Goal: Information Seeking & Learning: Learn about a topic

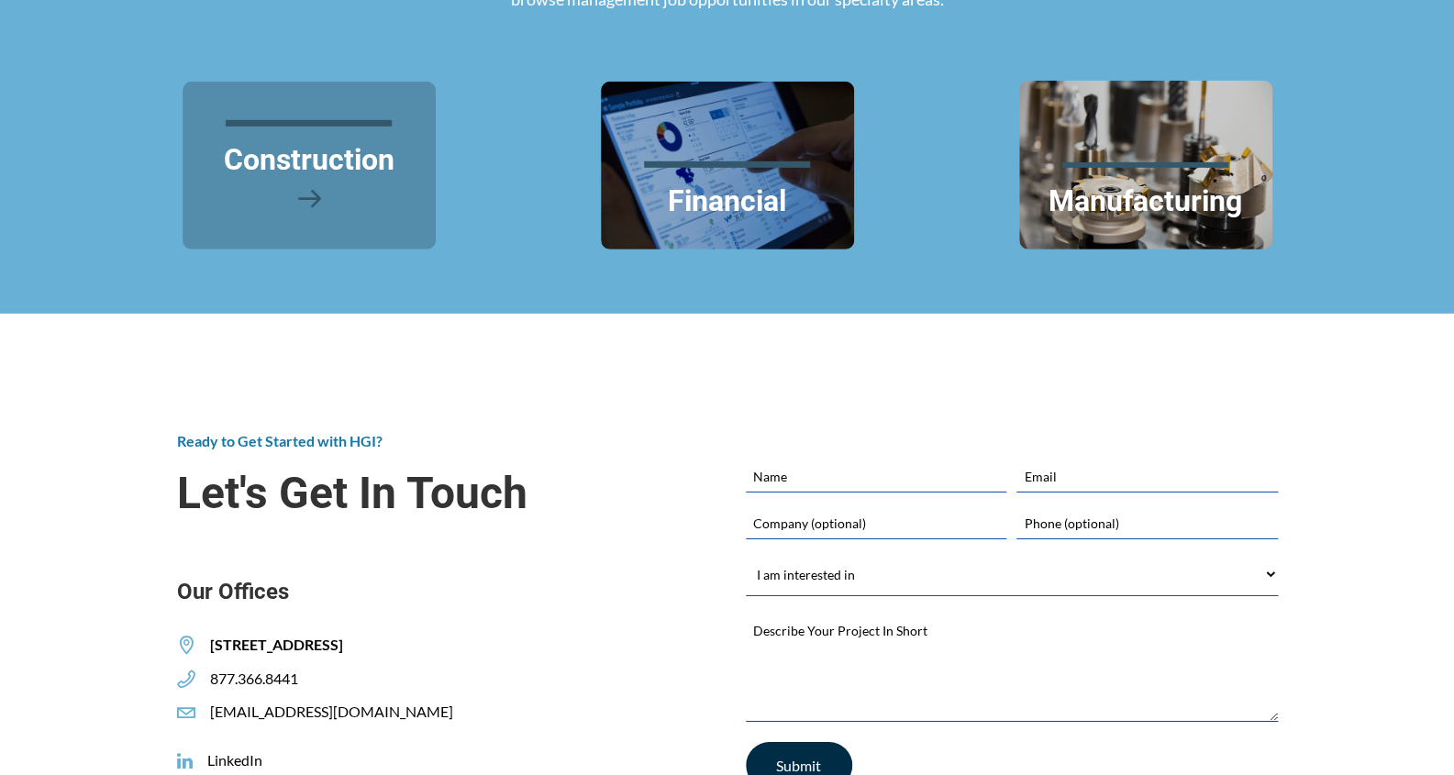
scroll to position [2478, 0]
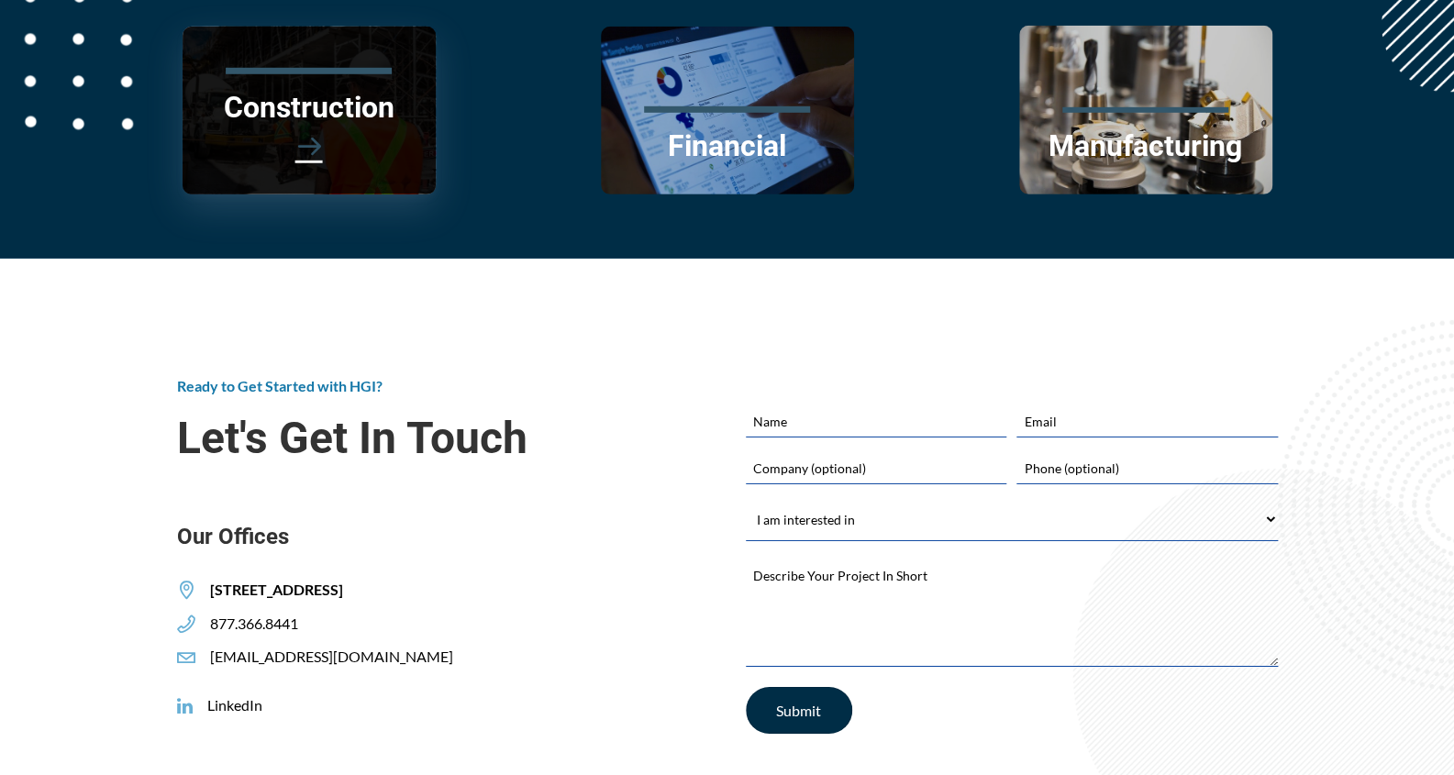
click at [329, 147] on span at bounding box center [309, 147] width 195 height 41
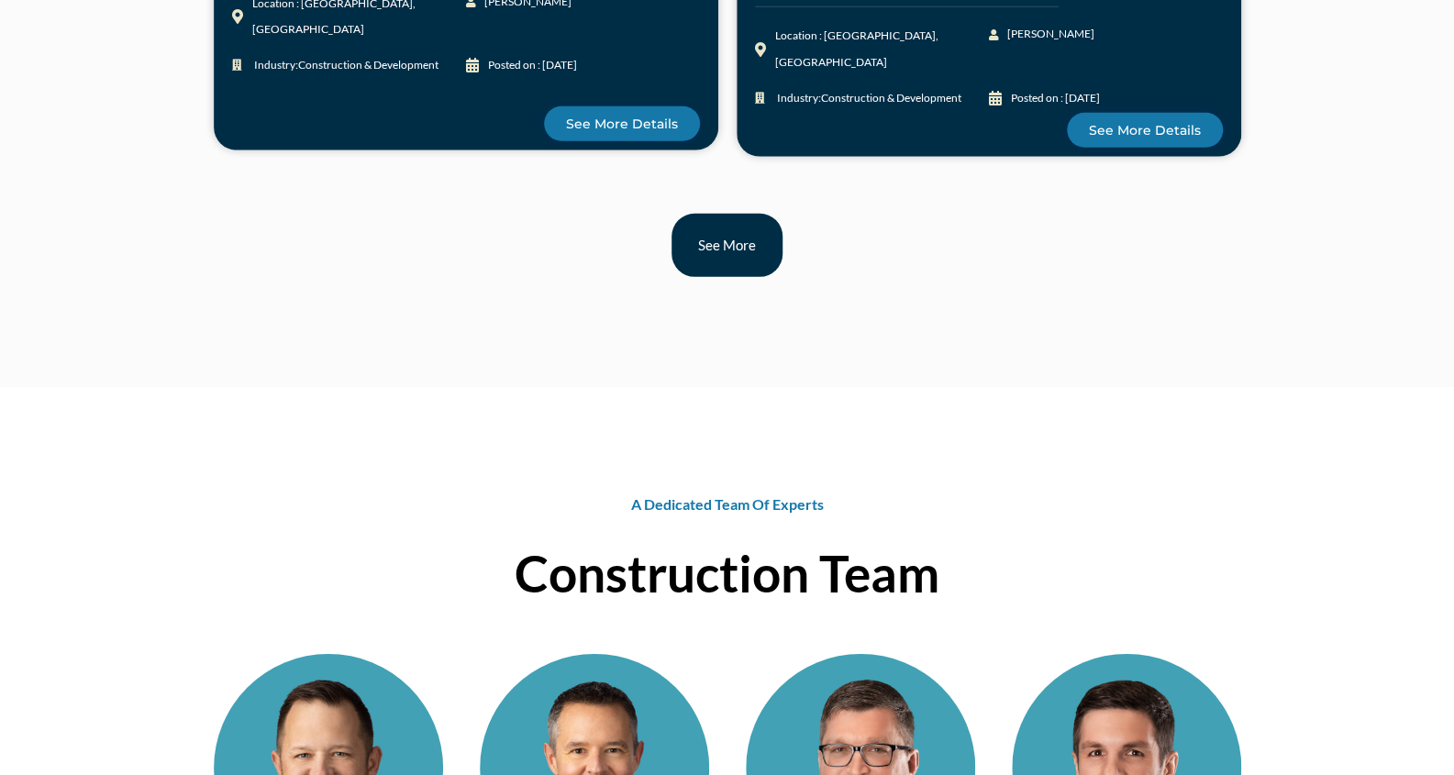
scroll to position [2111, 0]
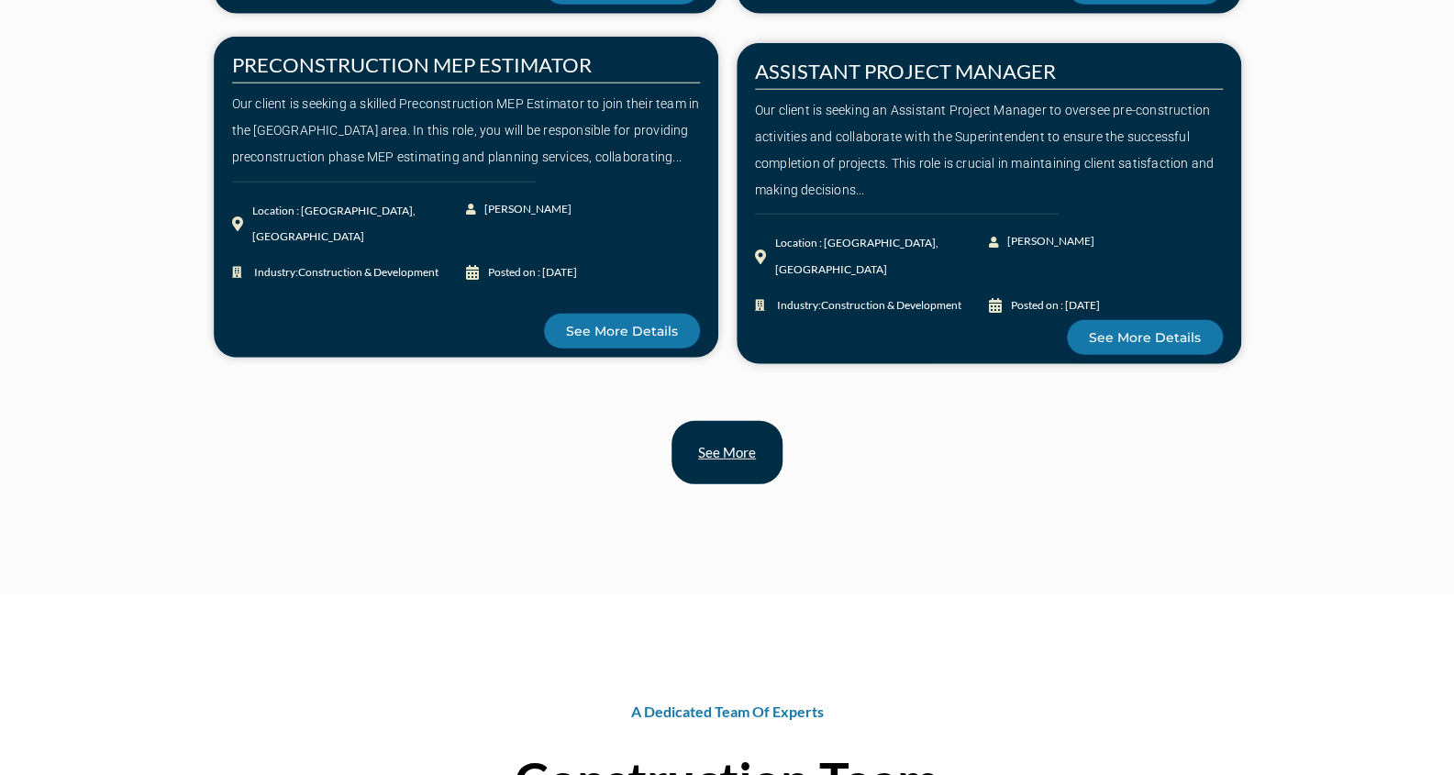
click at [752, 446] on span "See more" at bounding box center [727, 453] width 58 height 14
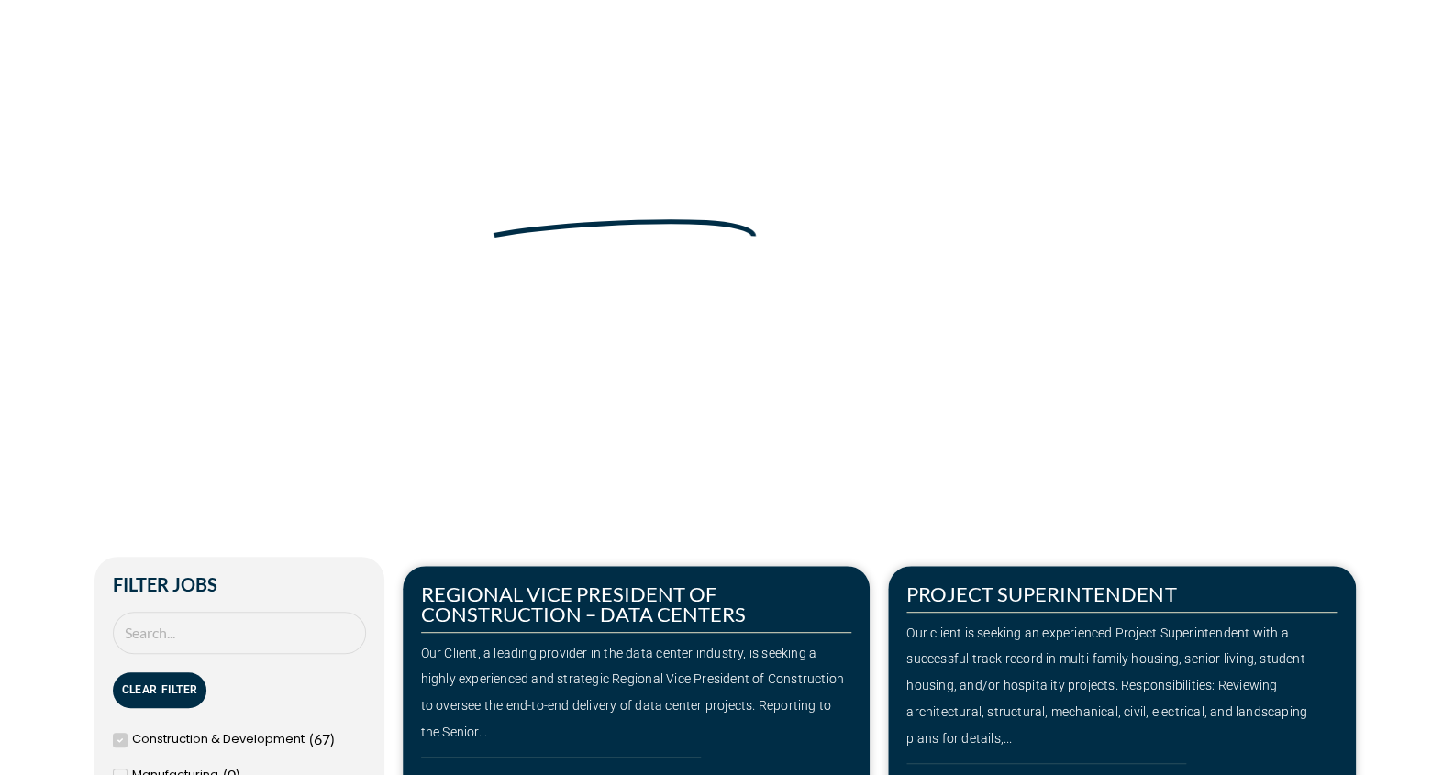
scroll to position [275, 0]
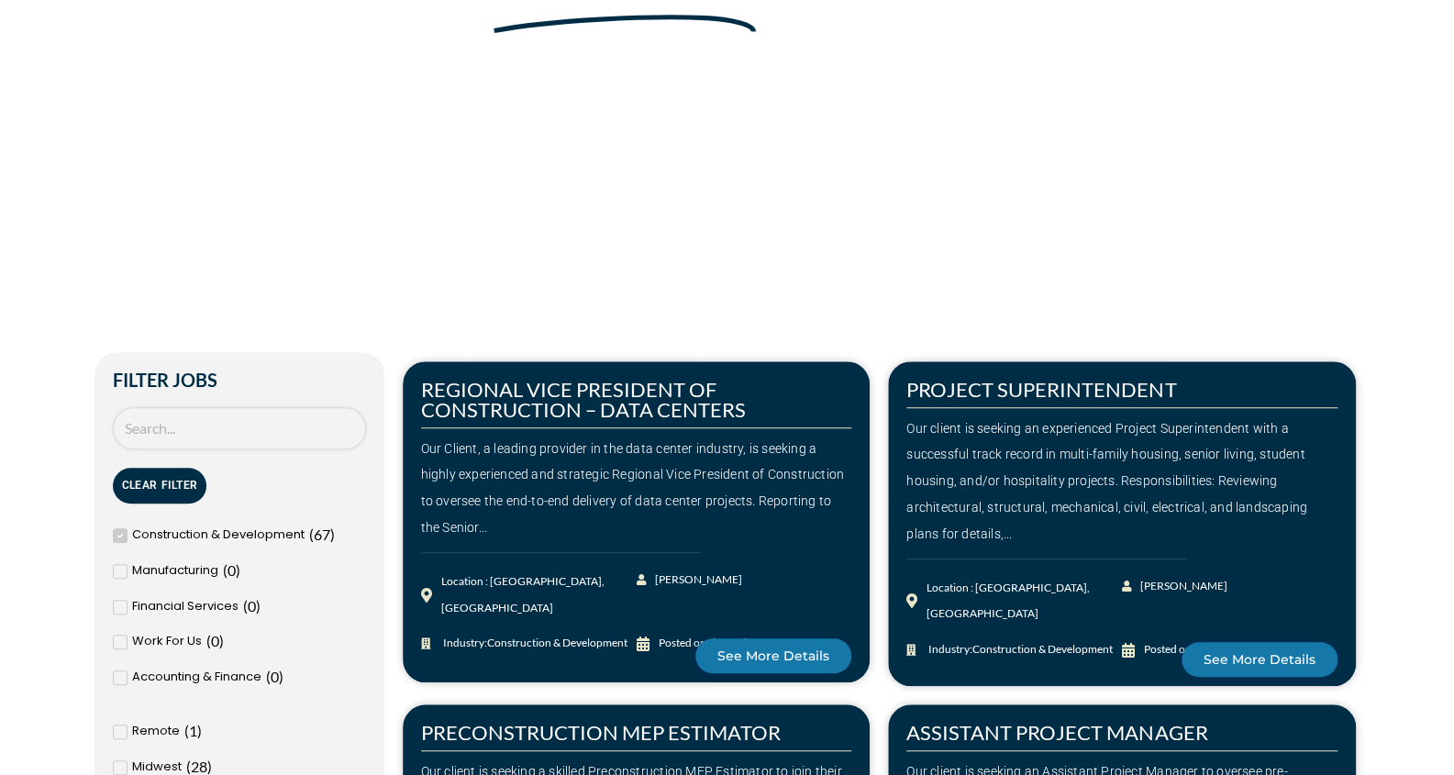
click at [208, 434] on input "Search Job" at bounding box center [239, 428] width 253 height 43
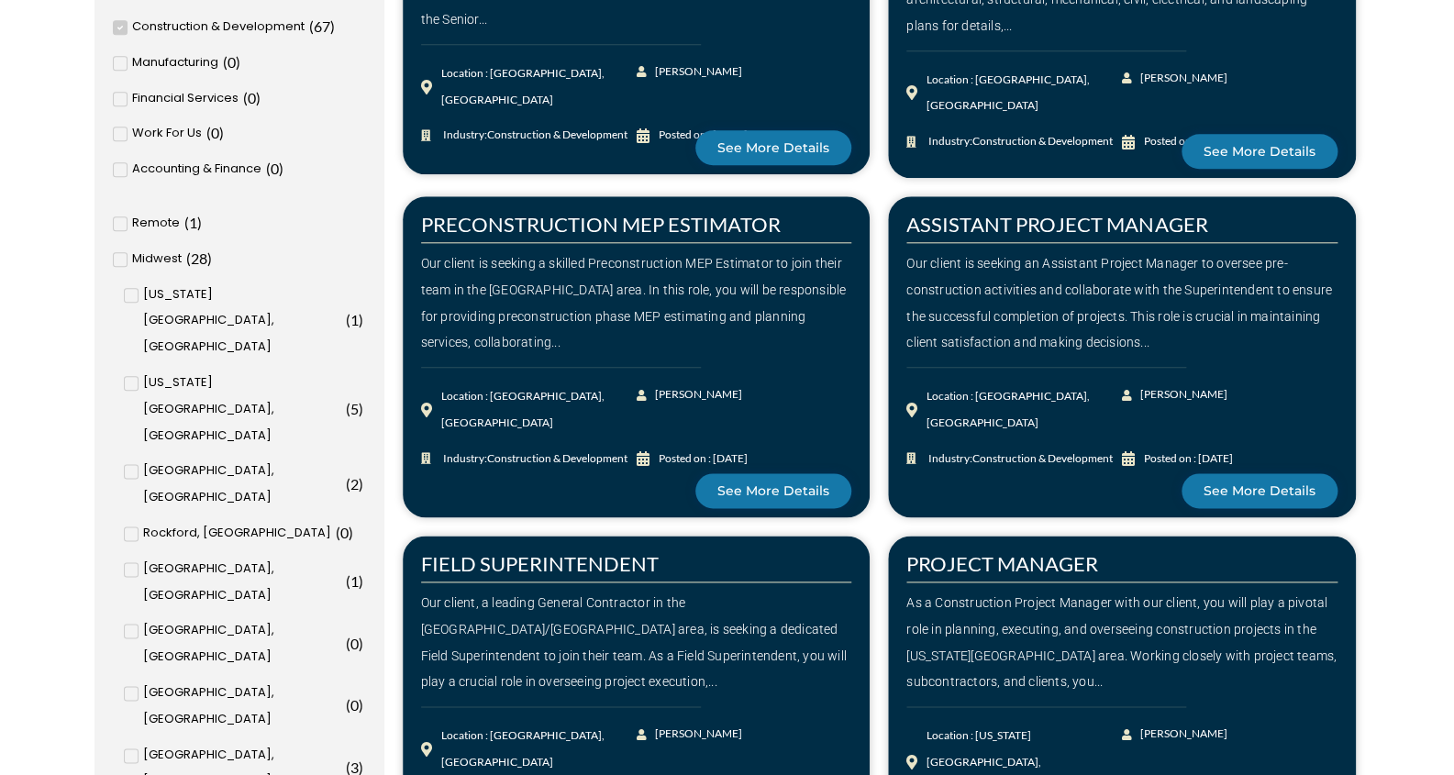
scroll to position [826, 0]
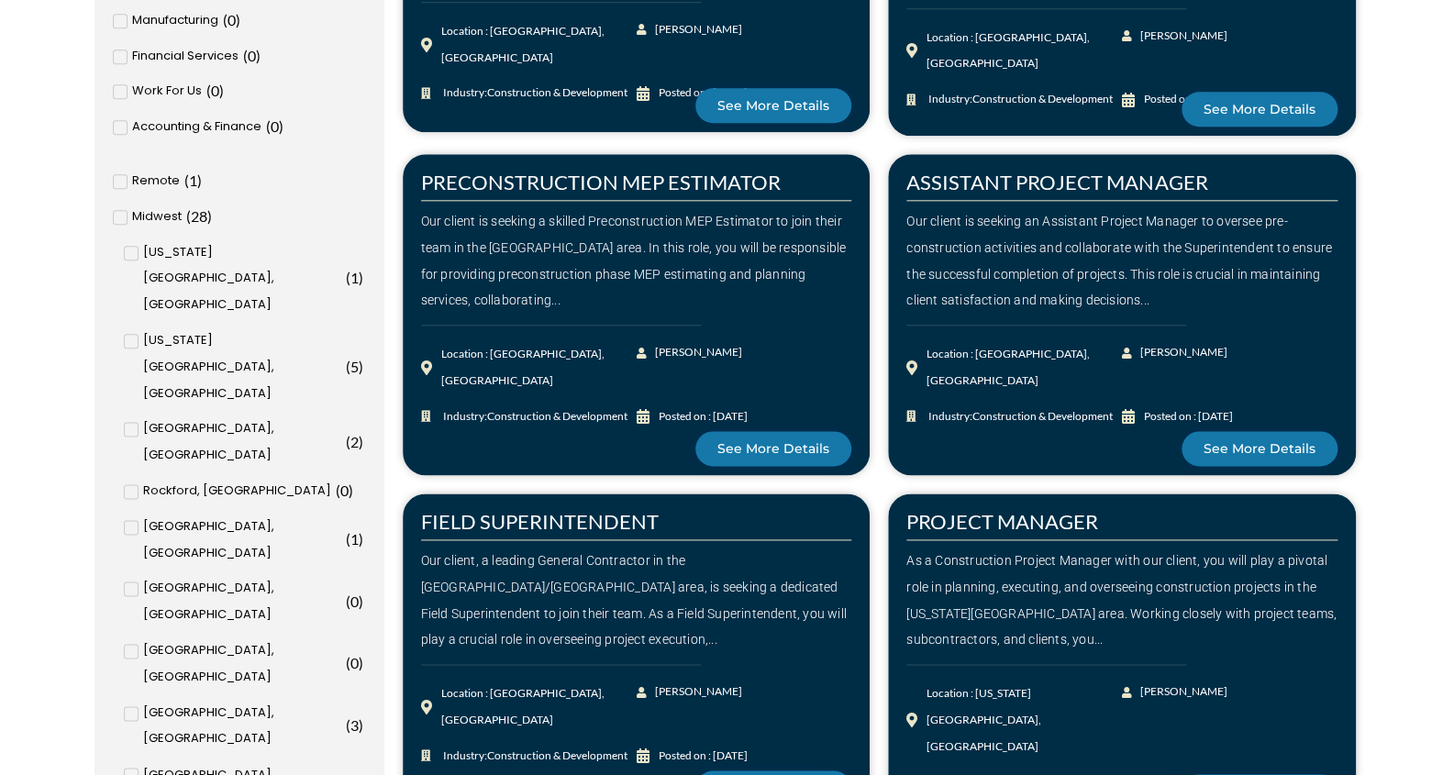
click at [127, 422] on span at bounding box center [131, 429] width 15 height 15
click at [0, 0] on input "Milwaukee, WI ( 2 )" at bounding box center [0, 0] width 0 height 0
